Goal: Task Accomplishment & Management: Manage account settings

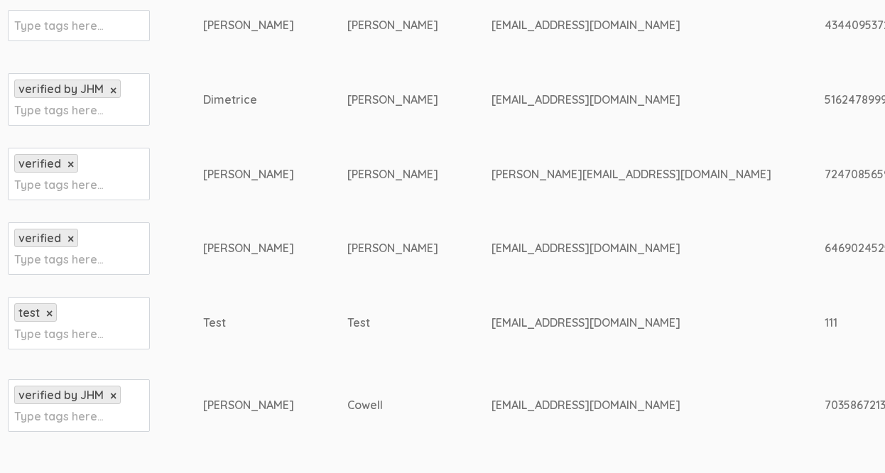
scroll to position [317, 3]
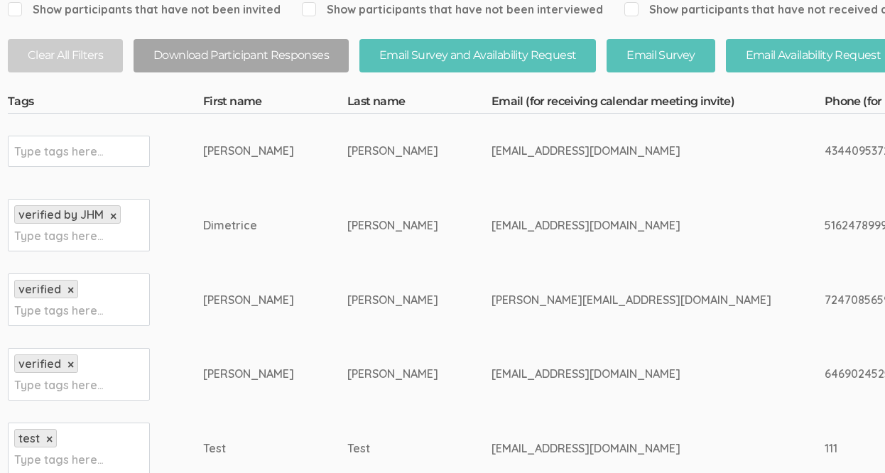
click at [100, 156] on input "text" at bounding box center [58, 151] width 89 height 18
type input "verified by JHM"
click at [185, 335] on td "verified × Type tags here..." at bounding box center [105, 300] width 195 height 75
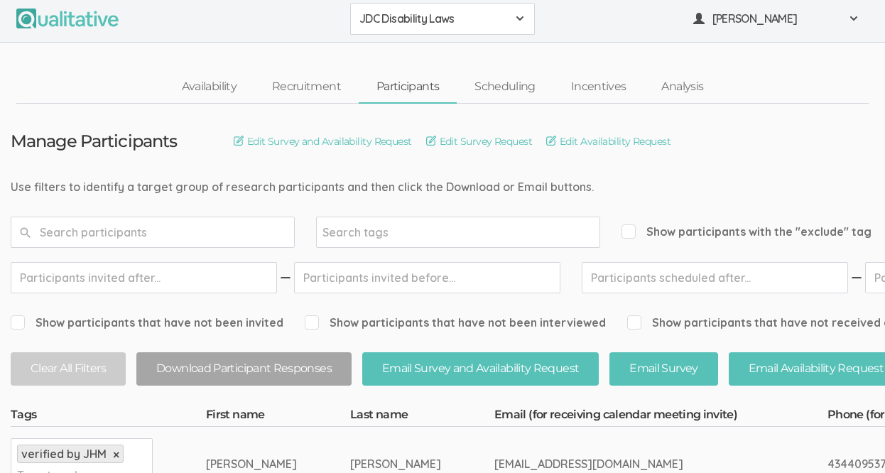
scroll to position [0, 0]
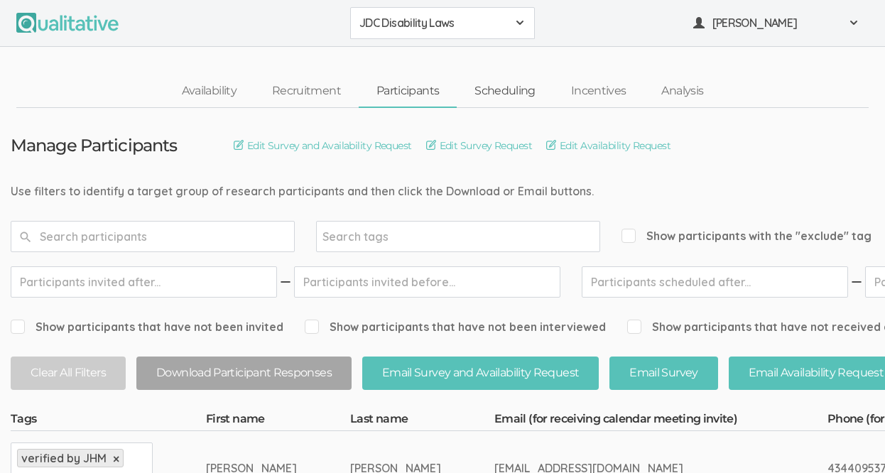
click at [492, 88] on link "Scheduling" at bounding box center [505, 91] width 97 height 31
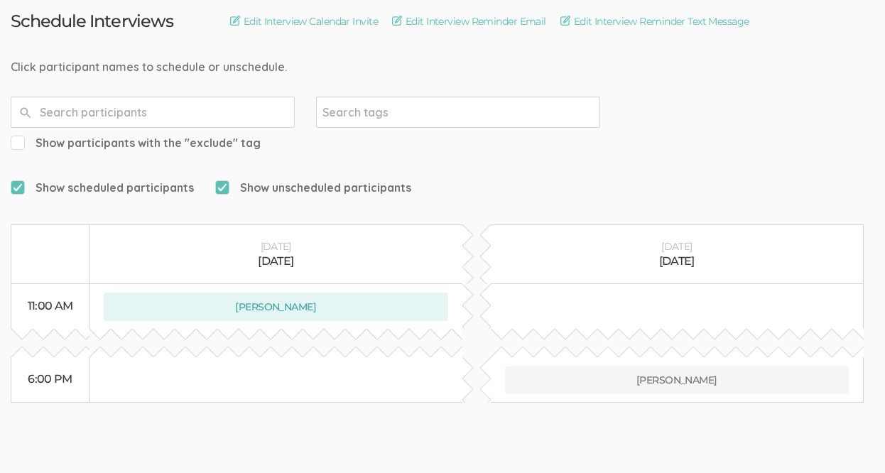
scroll to position [129, 0]
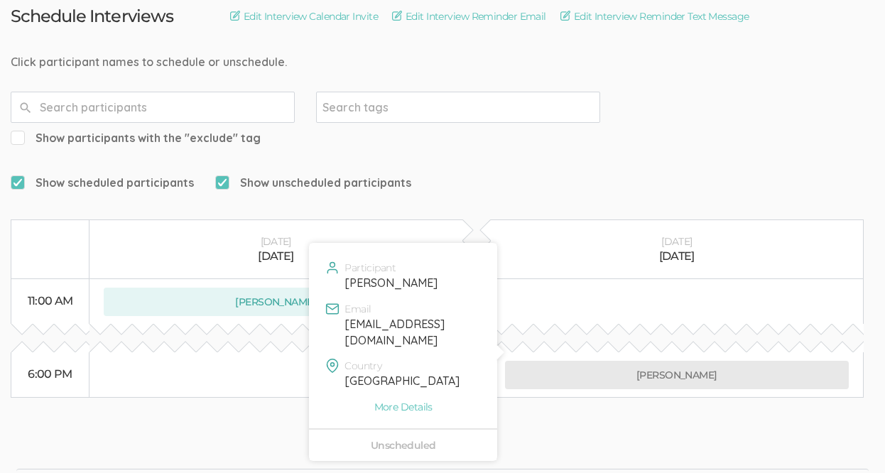
click at [635, 361] on button "Miguel Diaz Hansen" at bounding box center [677, 375] width 344 height 28
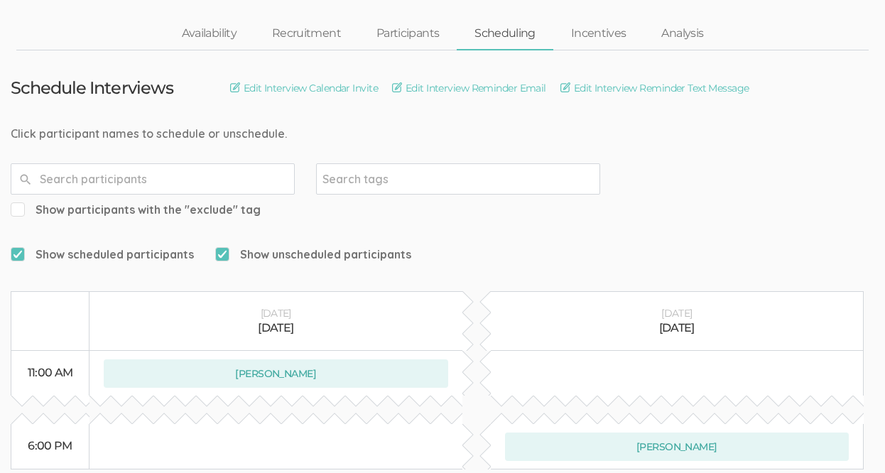
scroll to position [0, 0]
